Goal: Information Seeking & Learning: Check status

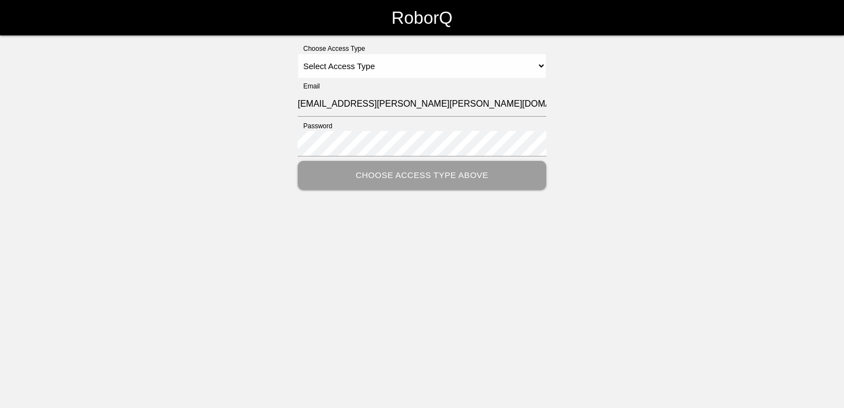
select select "Customer"
click at [298, 54] on select "Select Access Type Admin Customer Supervisor Worker" at bounding box center [422, 66] width 249 height 25
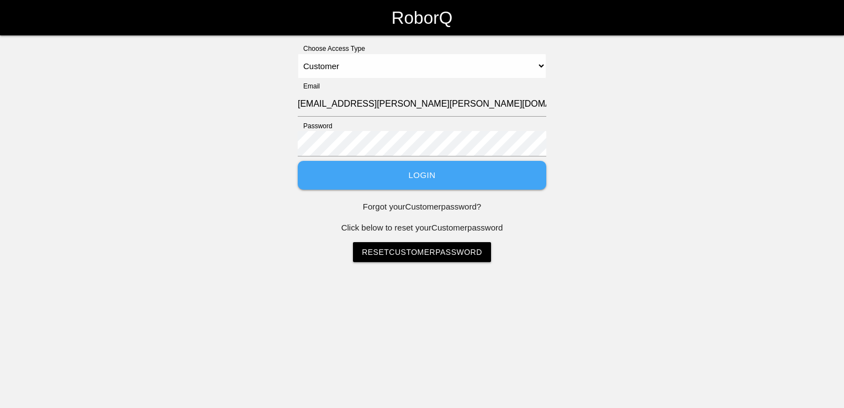
click at [398, 187] on button "Login" at bounding box center [422, 175] width 249 height 29
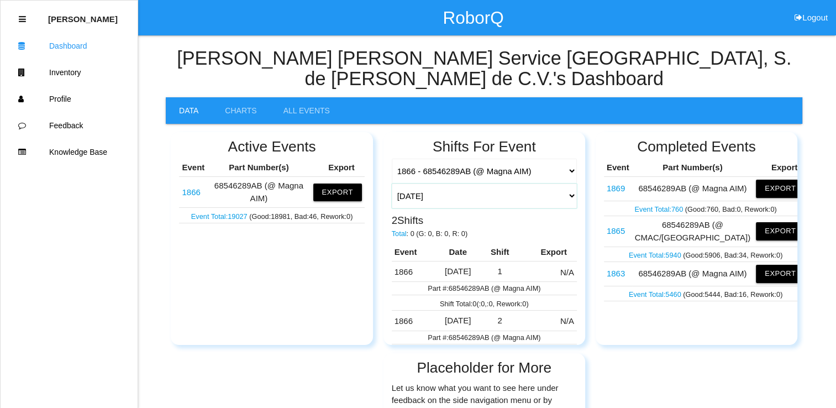
click at [560, 183] on select "[DATE] [DATE] Range Last 7 days (08/12-08/19) Last 30 days (07/20-08/19) Last 6…" at bounding box center [484, 195] width 185 height 25
click at [392, 183] on select "[DATE] [DATE] Range Last 7 days (08/12-08/19) Last 30 days (07/20-08/19) Last 6…" at bounding box center [484, 195] width 185 height 25
select select "[DATE]"
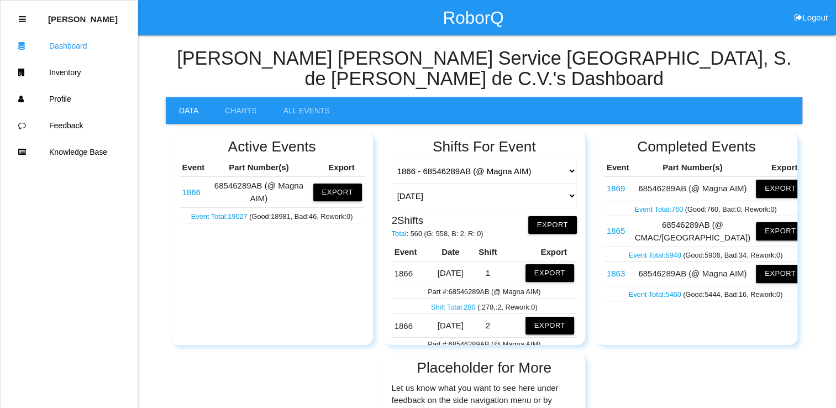
click at [454, 303] on link "Shift Total: 280" at bounding box center [454, 307] width 46 height 8
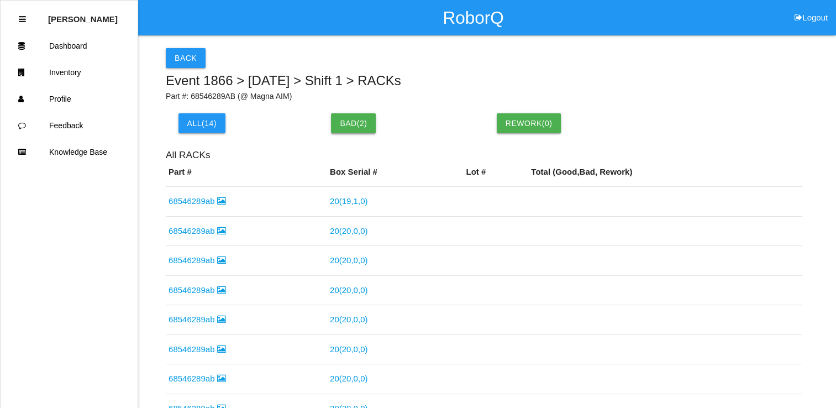
click at [353, 129] on button "Bad ( 2 )" at bounding box center [353, 123] width 45 height 20
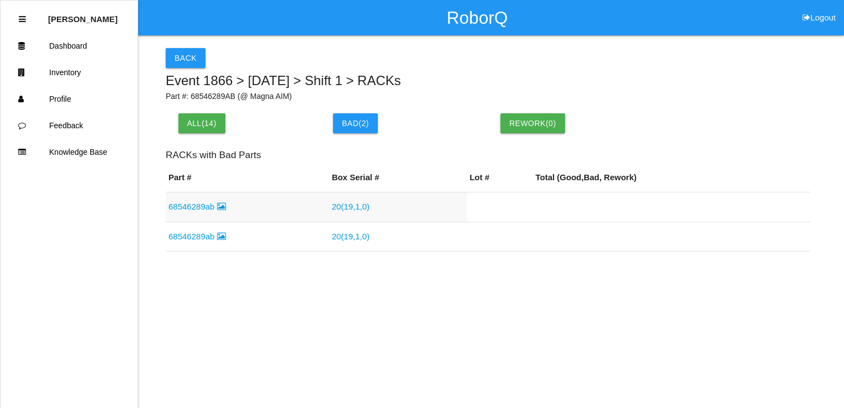
click at [338, 207] on link "20 ( 19 , 1 , 0 )" at bounding box center [351, 206] width 38 height 9
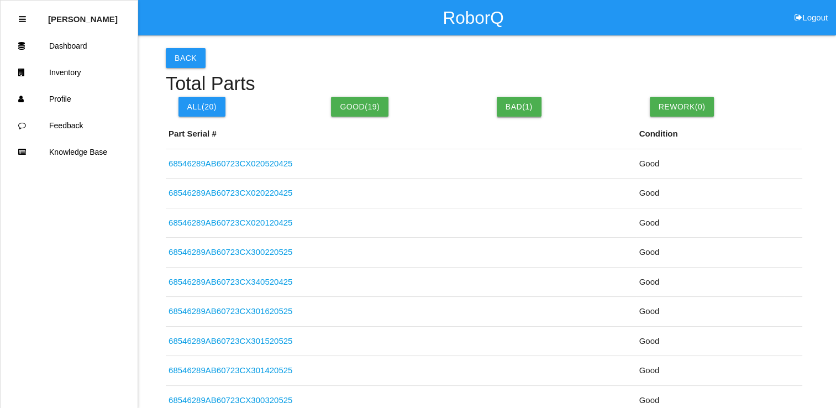
click at [520, 104] on button "Bad( 1 )" at bounding box center [519, 107] width 45 height 20
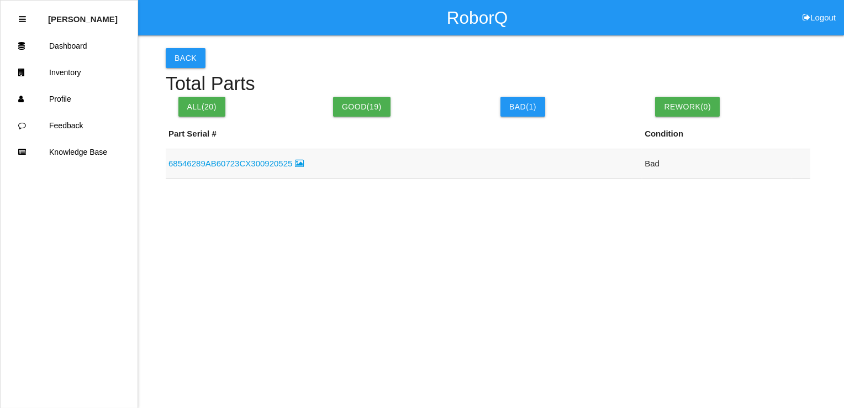
click at [259, 163] on link "68546289AB60723CX300920525" at bounding box center [236, 163] width 135 height 9
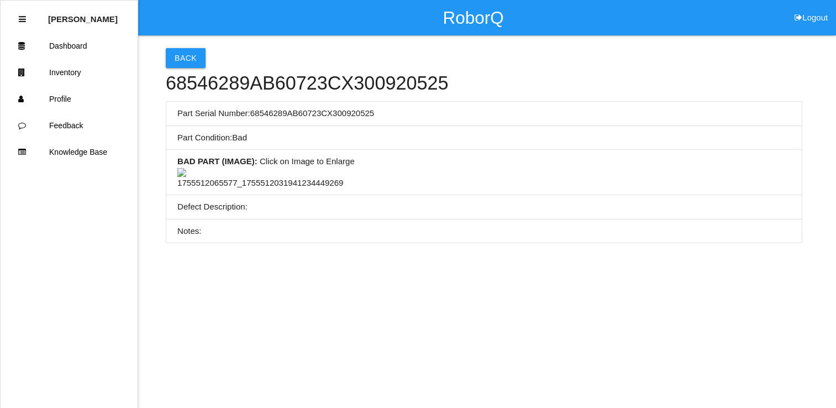
click at [288, 190] on img at bounding box center [260, 179] width 166 height 22
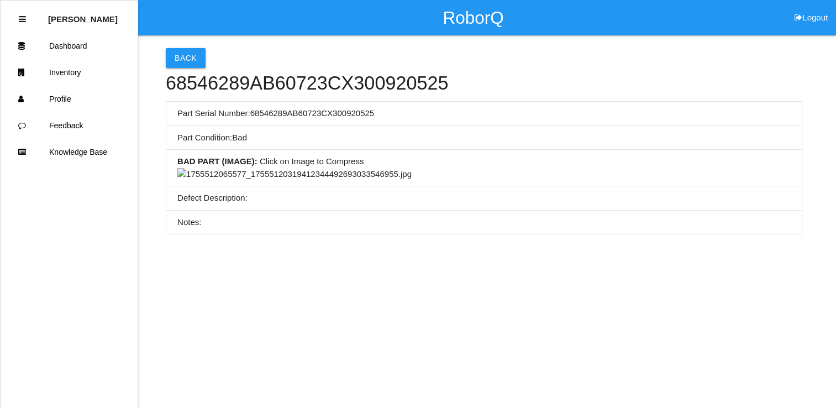
scroll to position [276, 0]
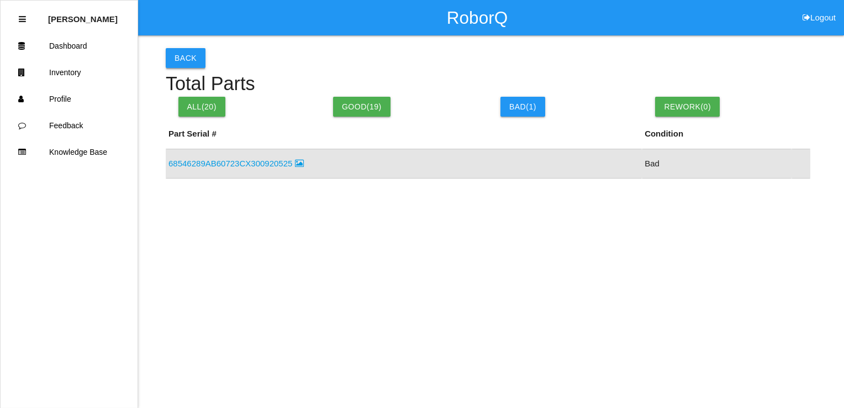
click at [196, 61] on button "Back" at bounding box center [186, 58] width 40 height 20
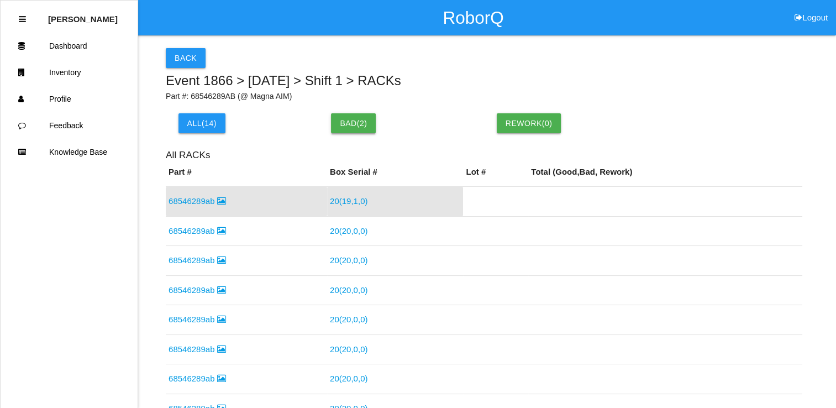
click at [349, 129] on button "Bad ( 2 )" at bounding box center [353, 123] width 45 height 20
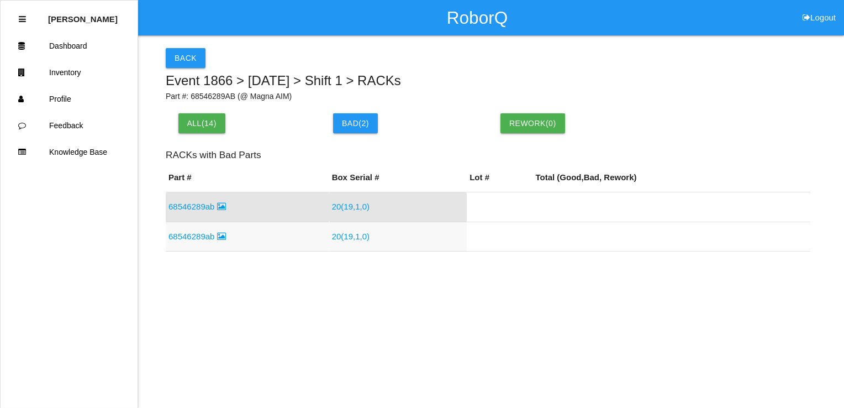
click at [204, 239] on link "68546289ab" at bounding box center [197, 236] width 57 height 9
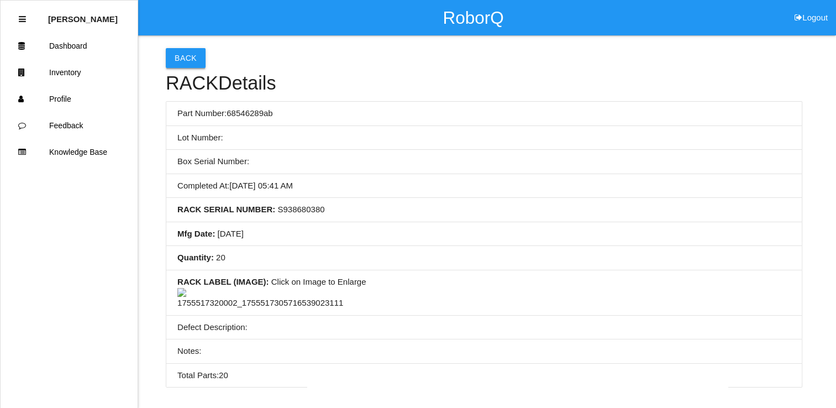
click at [179, 53] on button "Back" at bounding box center [186, 58] width 40 height 20
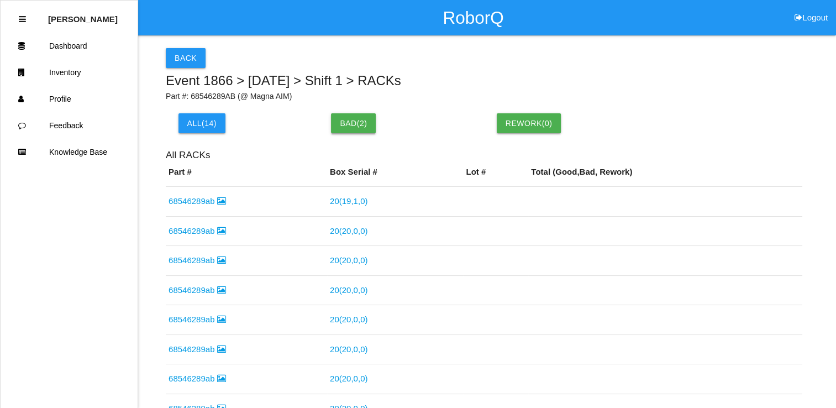
click at [352, 119] on button "Bad ( 2 )" at bounding box center [353, 123] width 45 height 20
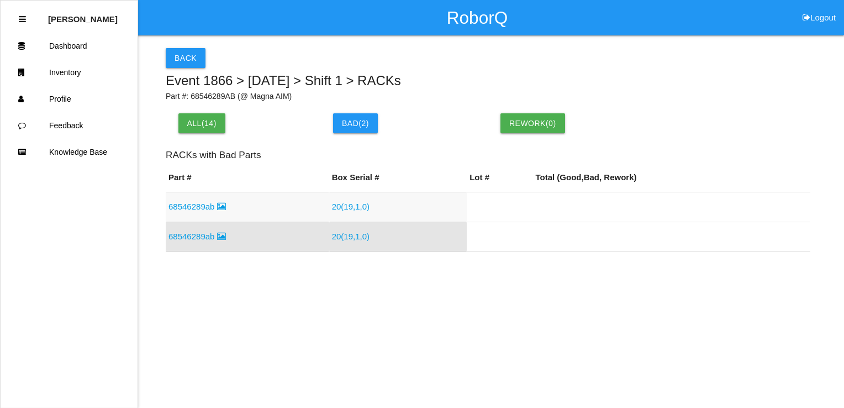
click at [348, 206] on link "20 ( 19 , 1 , 0 )" at bounding box center [351, 206] width 38 height 9
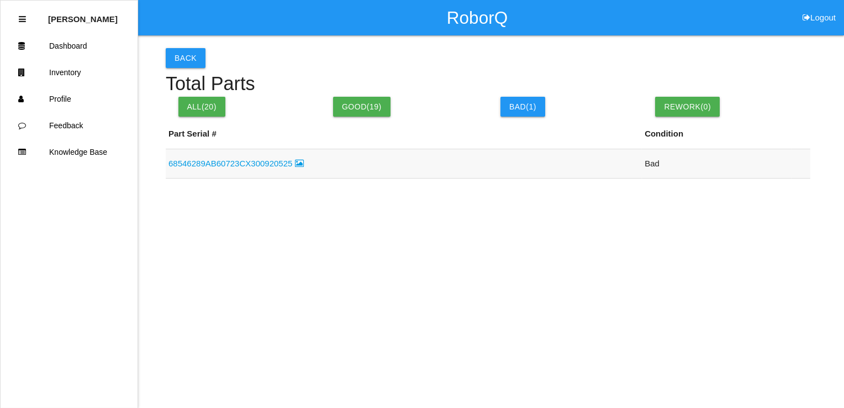
click at [265, 170] on td "68546289AB60723CX300920525" at bounding box center [404, 164] width 476 height 30
click at [262, 162] on link "68546289AB60723CX300920525" at bounding box center [236, 163] width 135 height 9
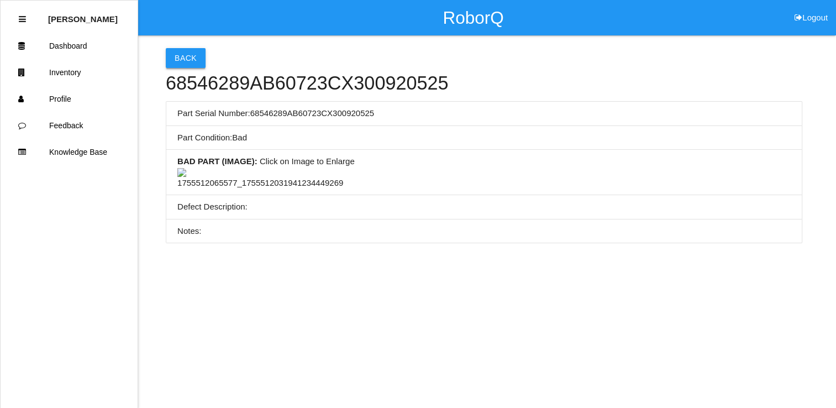
click at [181, 57] on button "Back" at bounding box center [186, 58] width 40 height 20
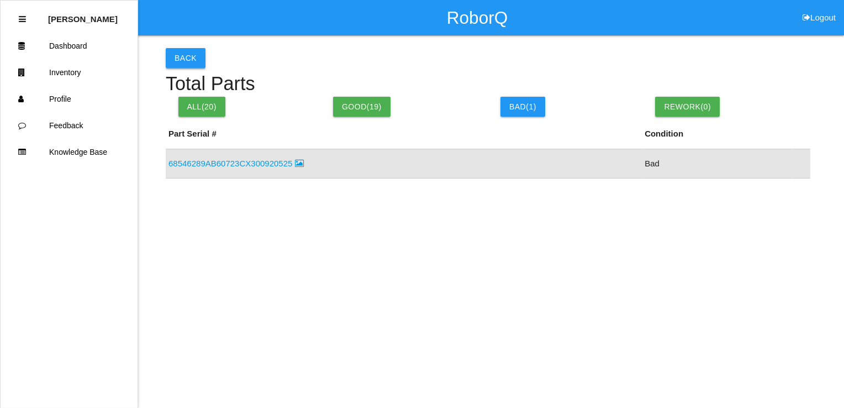
click at [188, 53] on button "Back" at bounding box center [186, 58] width 40 height 20
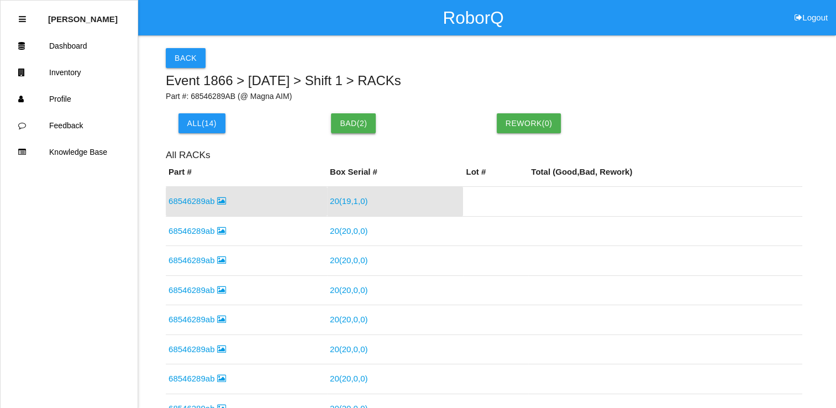
click at [348, 130] on button "Bad ( 2 )" at bounding box center [353, 123] width 45 height 20
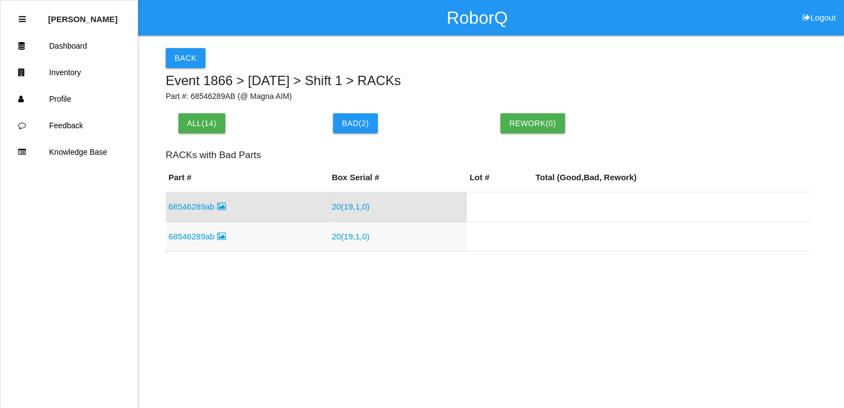
click at [358, 238] on link "20 ( 19 , 1 , 0 )" at bounding box center [351, 236] width 38 height 9
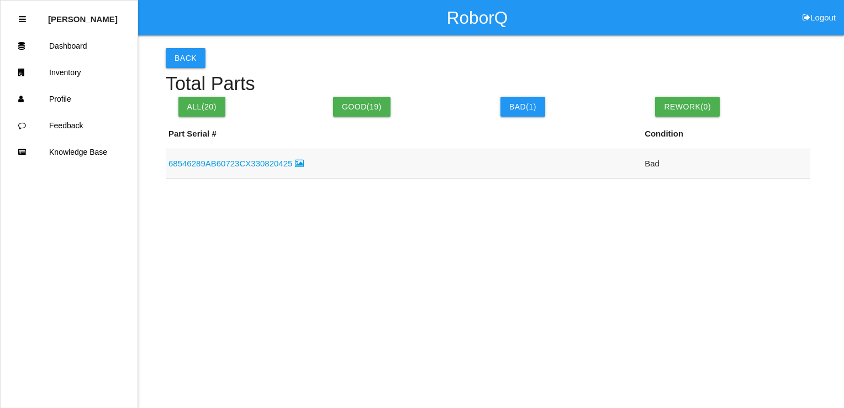
click at [283, 167] on link "68546289AB60723CX330820425" at bounding box center [236, 163] width 135 height 9
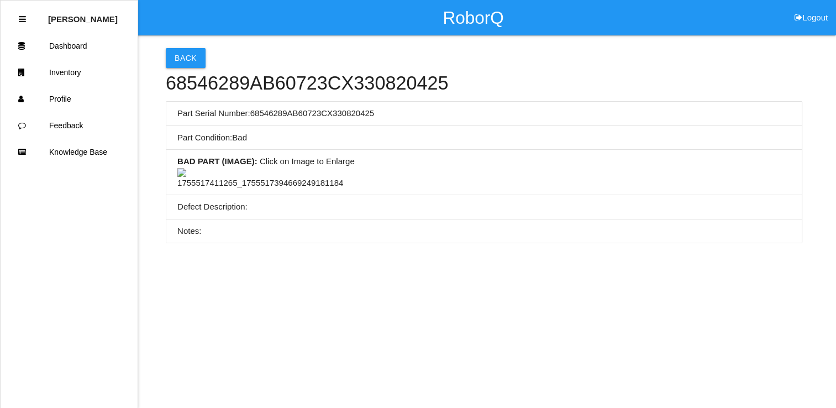
click at [261, 190] on img at bounding box center [260, 179] width 166 height 22
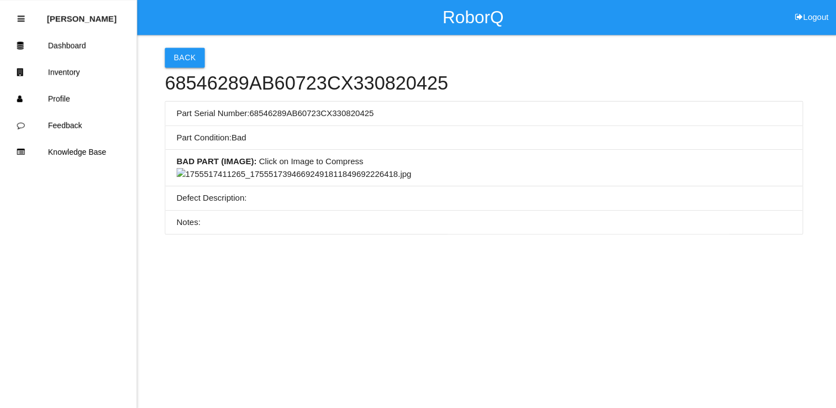
scroll to position [387, 0]
